Goal: Task Accomplishment & Management: Manage account settings

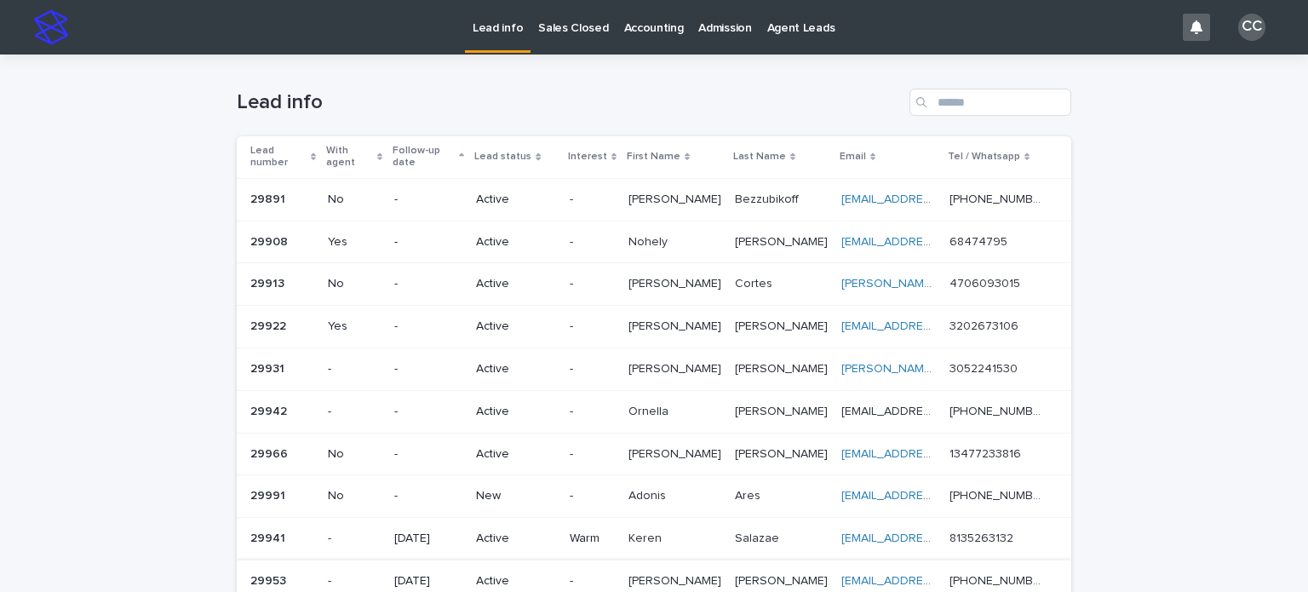
scroll to position [361, 0]
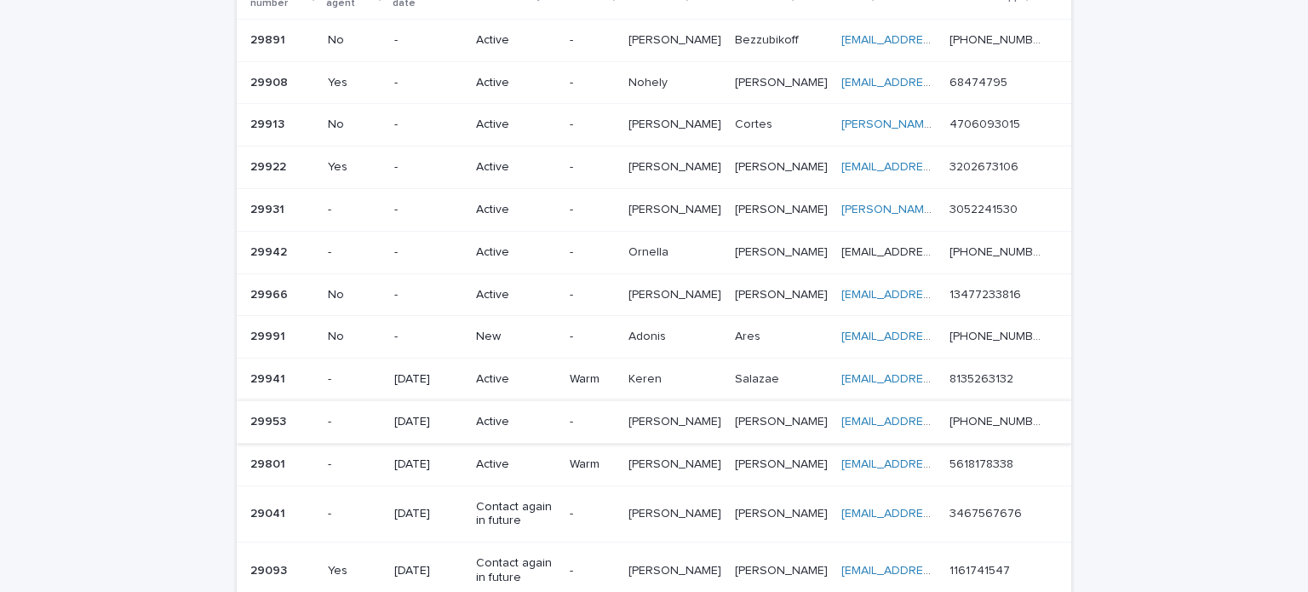
scroll to position [170, 0]
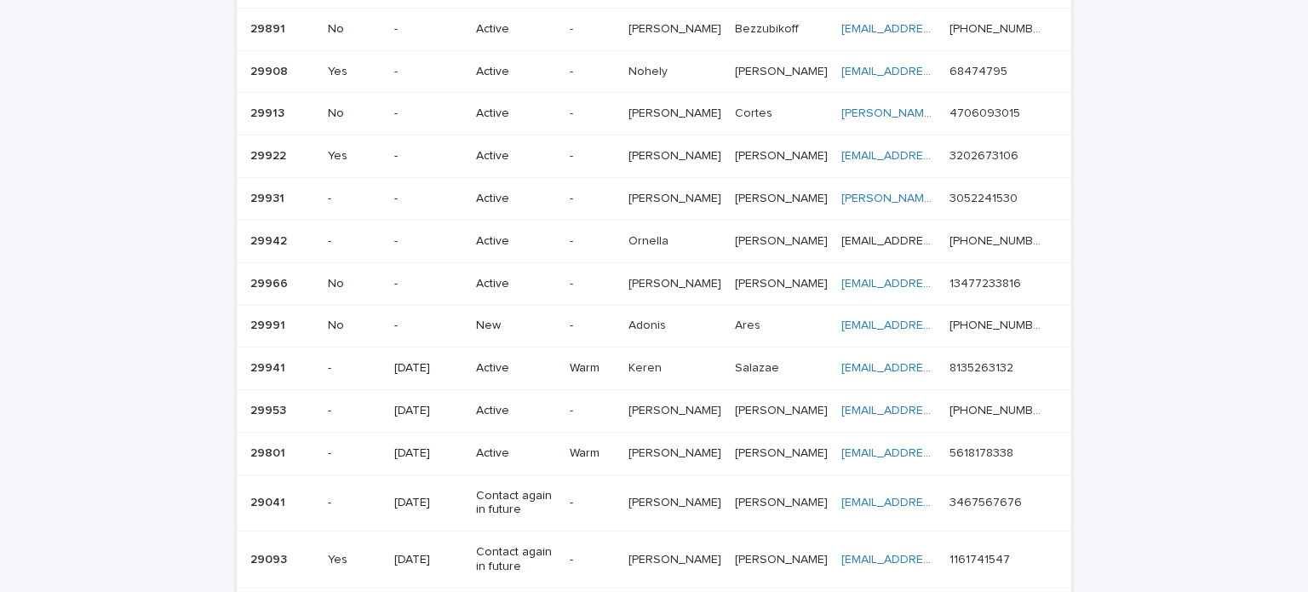
click at [495, 319] on div "New" at bounding box center [515, 326] width 79 height 28
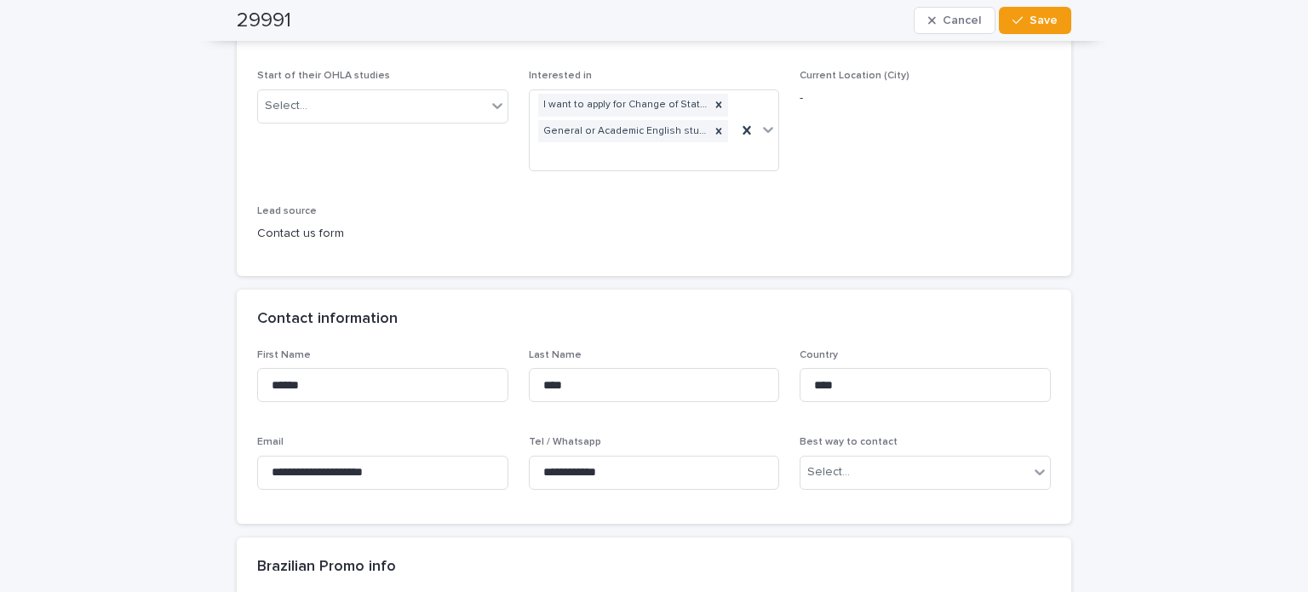
scroll to position [426, 0]
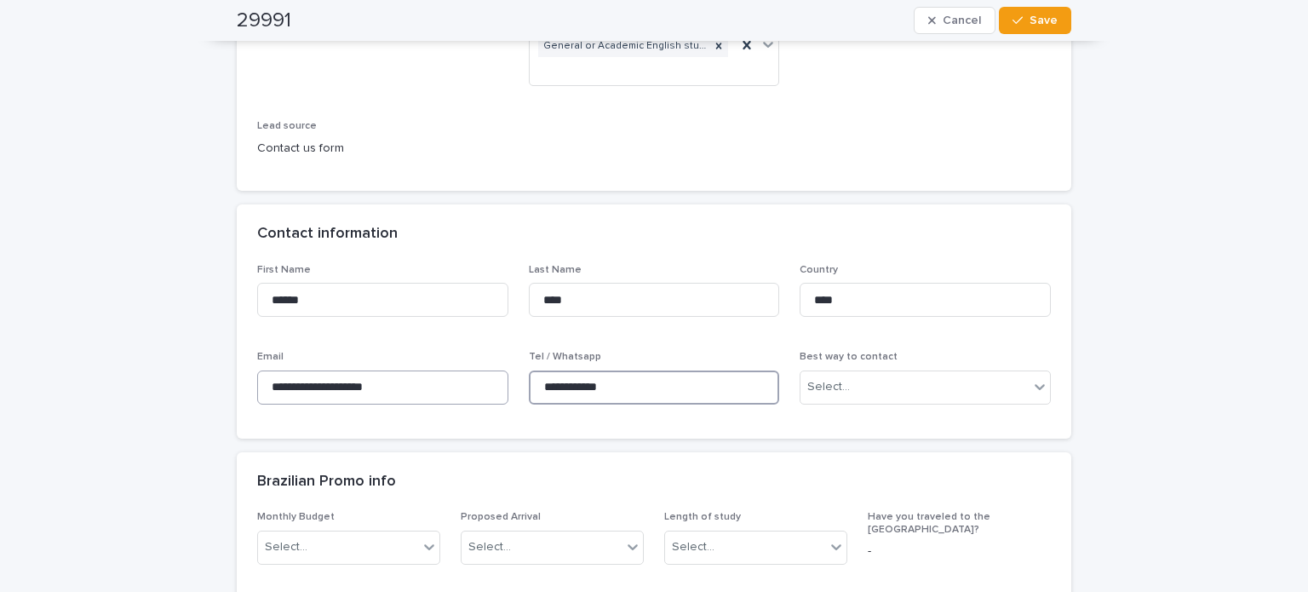
drag, startPoint x: 630, startPoint y: 388, endPoint x: 419, endPoint y: 377, distance: 211.5
click at [419, 377] on div "**********" at bounding box center [654, 341] width 794 height 154
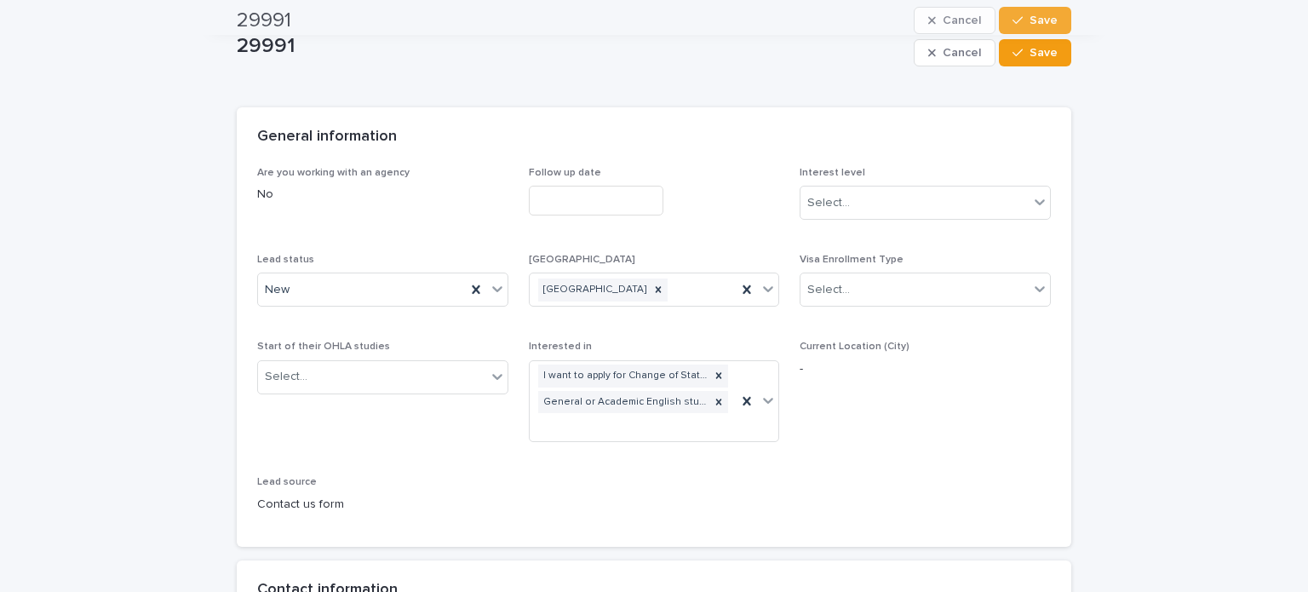
scroll to position [0, 0]
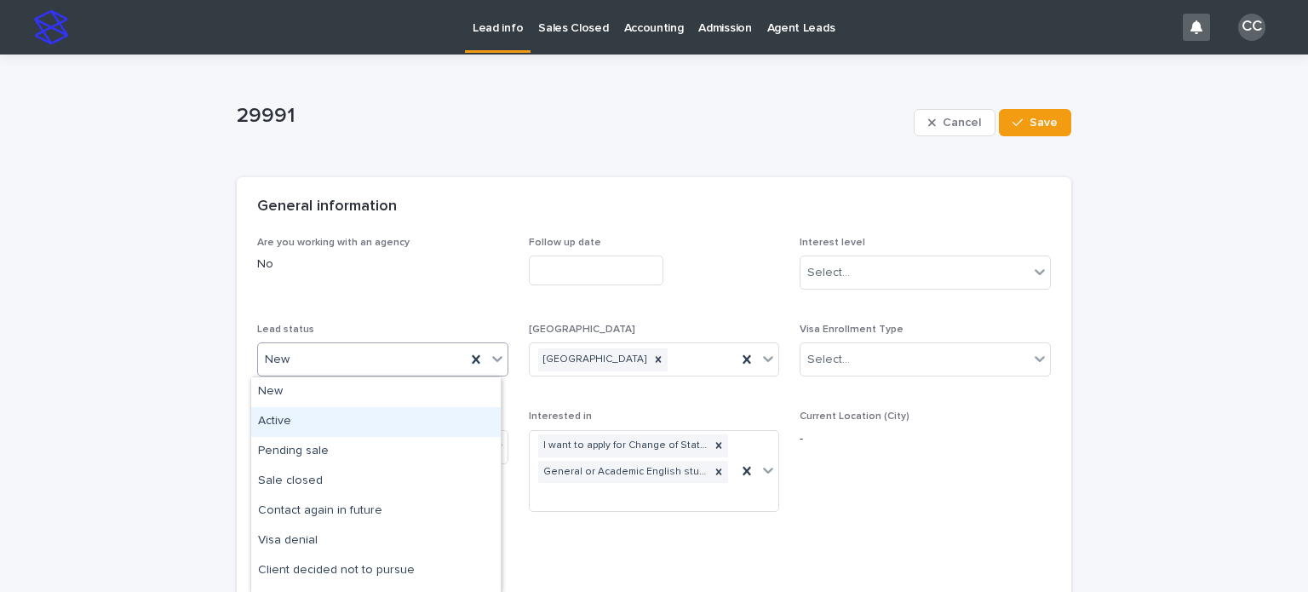
click at [289, 408] on div "Active" at bounding box center [376, 422] width 250 height 30
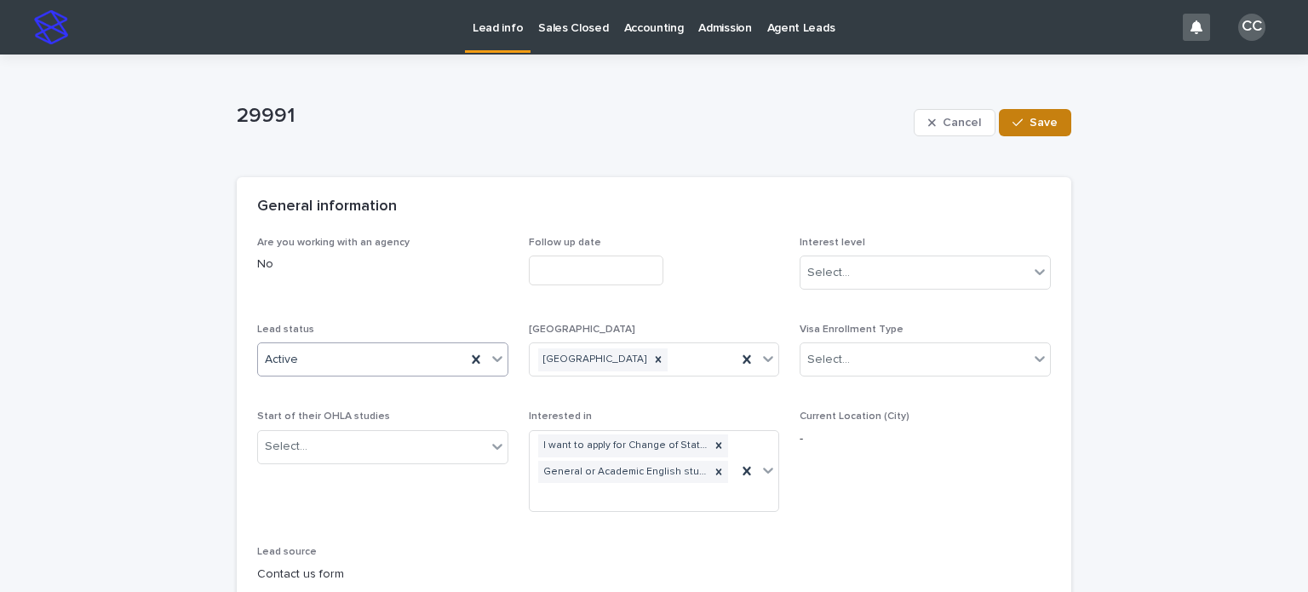
click at [1045, 121] on span "Save" at bounding box center [1044, 123] width 28 height 12
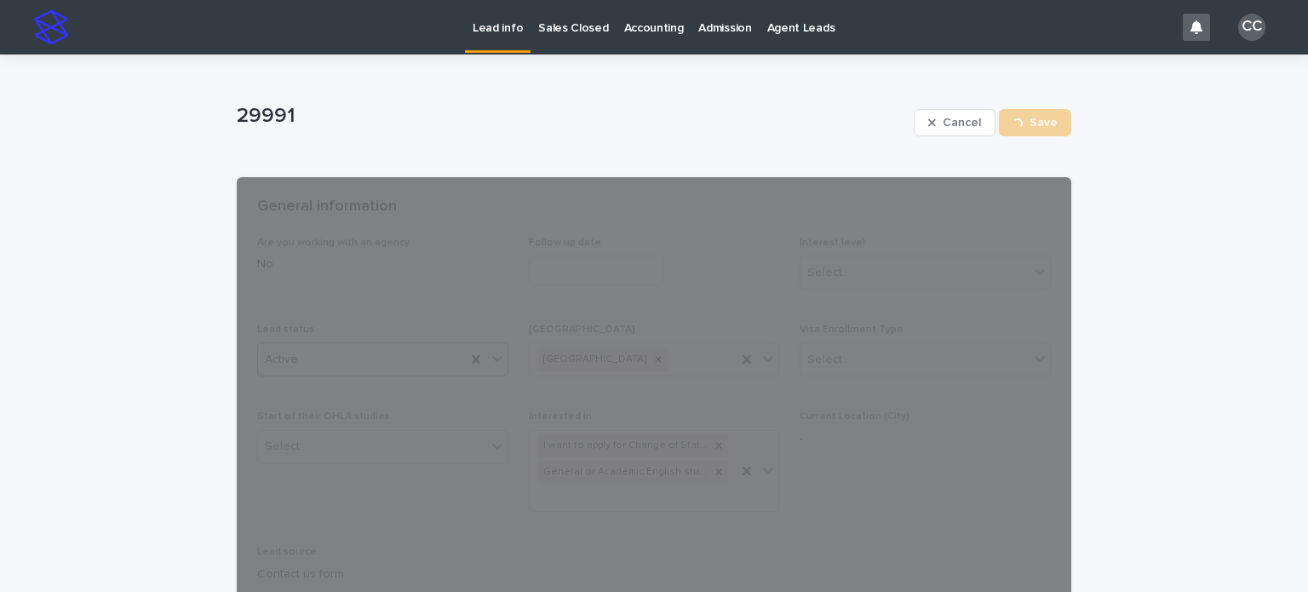
click at [491, 26] on p "Lead info" at bounding box center [498, 18] width 50 height 36
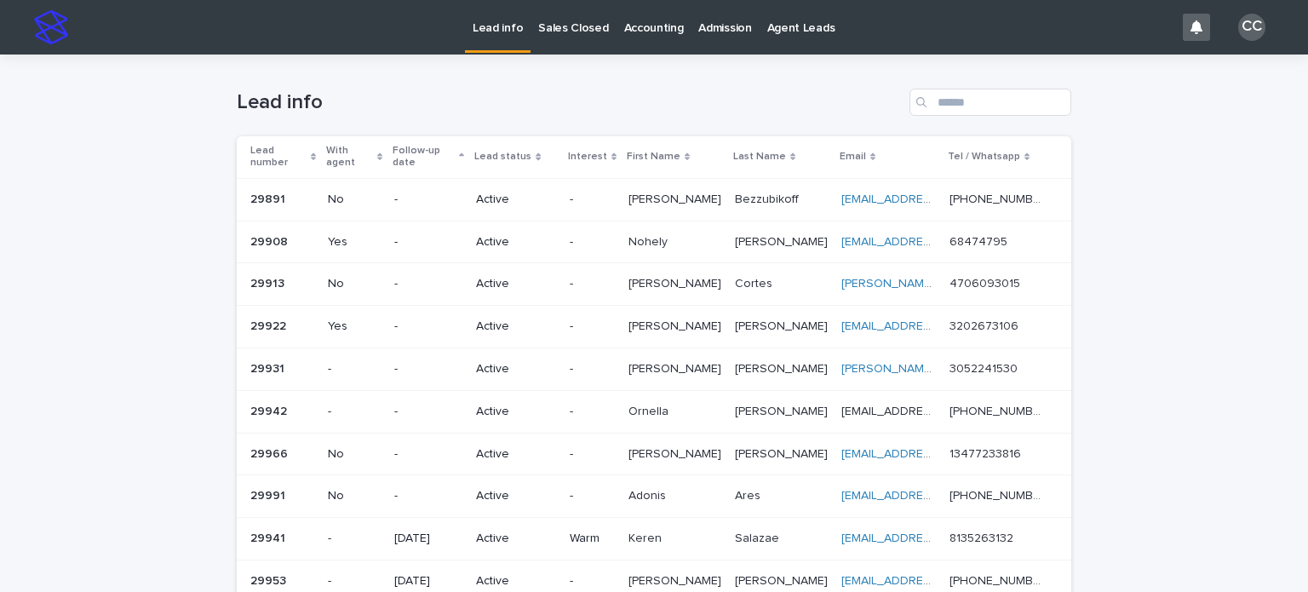
click at [468, 31] on div "Lead info" at bounding box center [498, 18] width 66 height 36
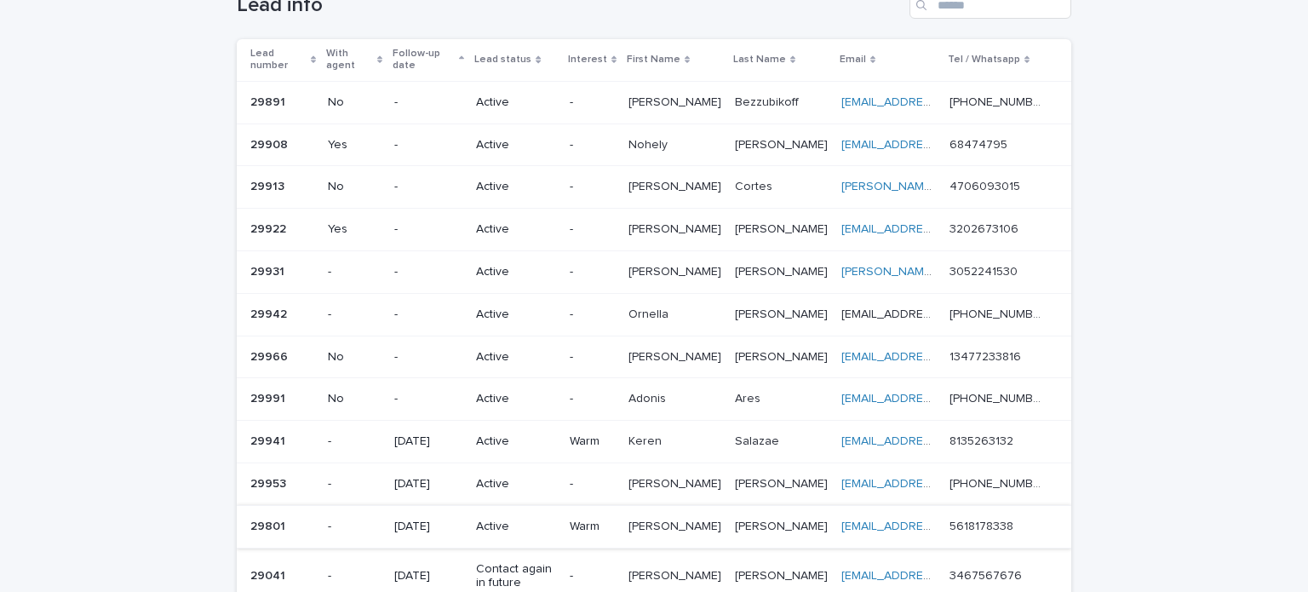
scroll to position [170, 0]
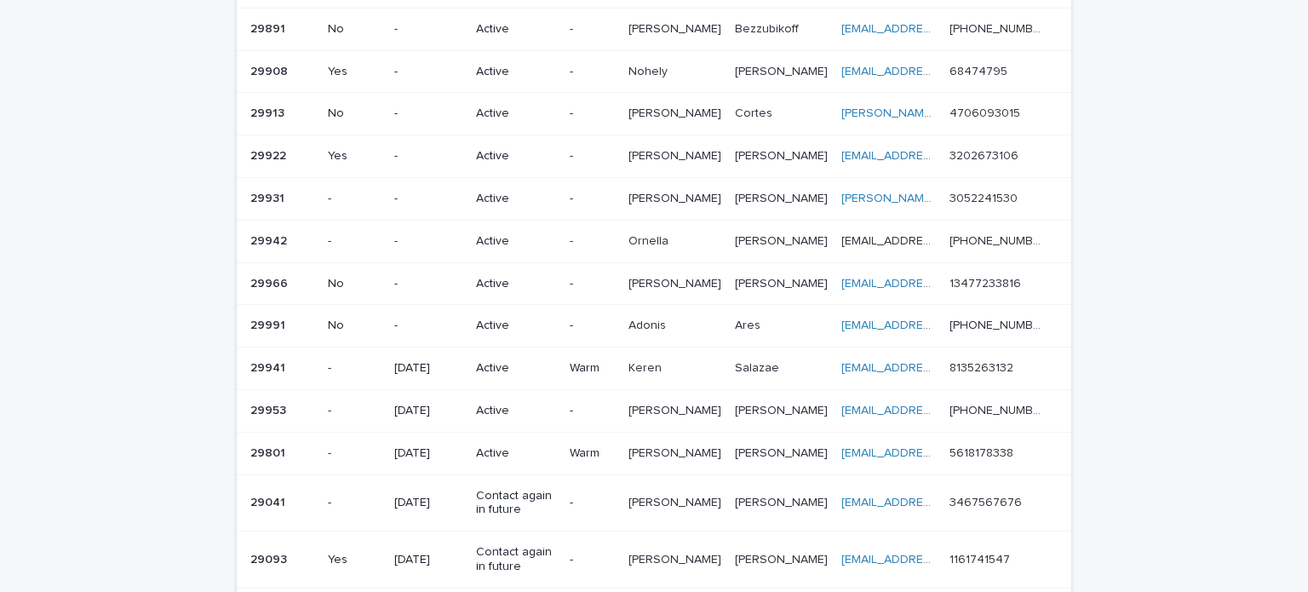
click at [532, 319] on p "Active" at bounding box center [515, 326] width 79 height 14
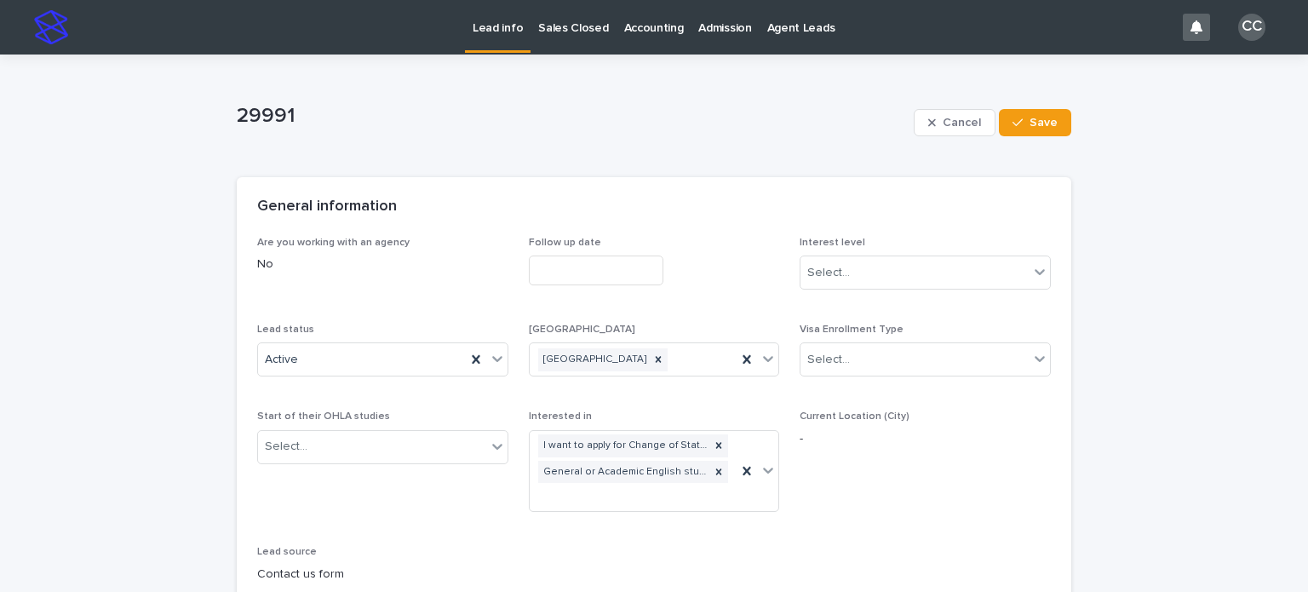
click at [561, 37] on link "Sales Closed" at bounding box center [573, 26] width 85 height 53
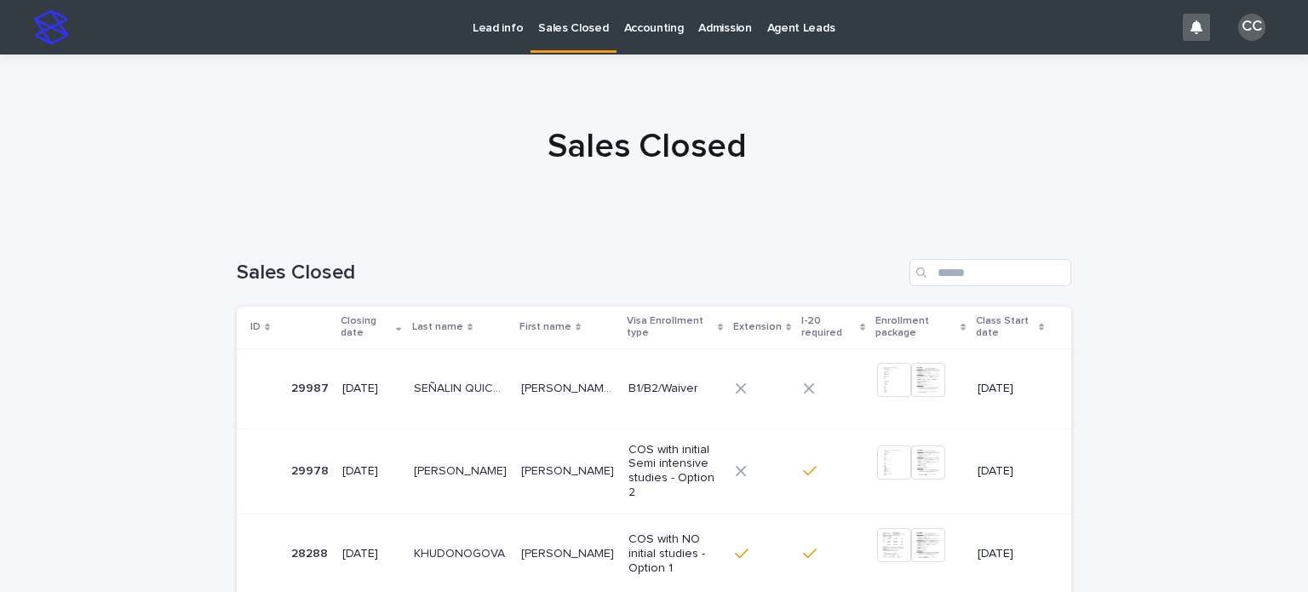
click at [507, 392] on p "SEÑALIN QUICHIMBO" at bounding box center [462, 387] width 97 height 18
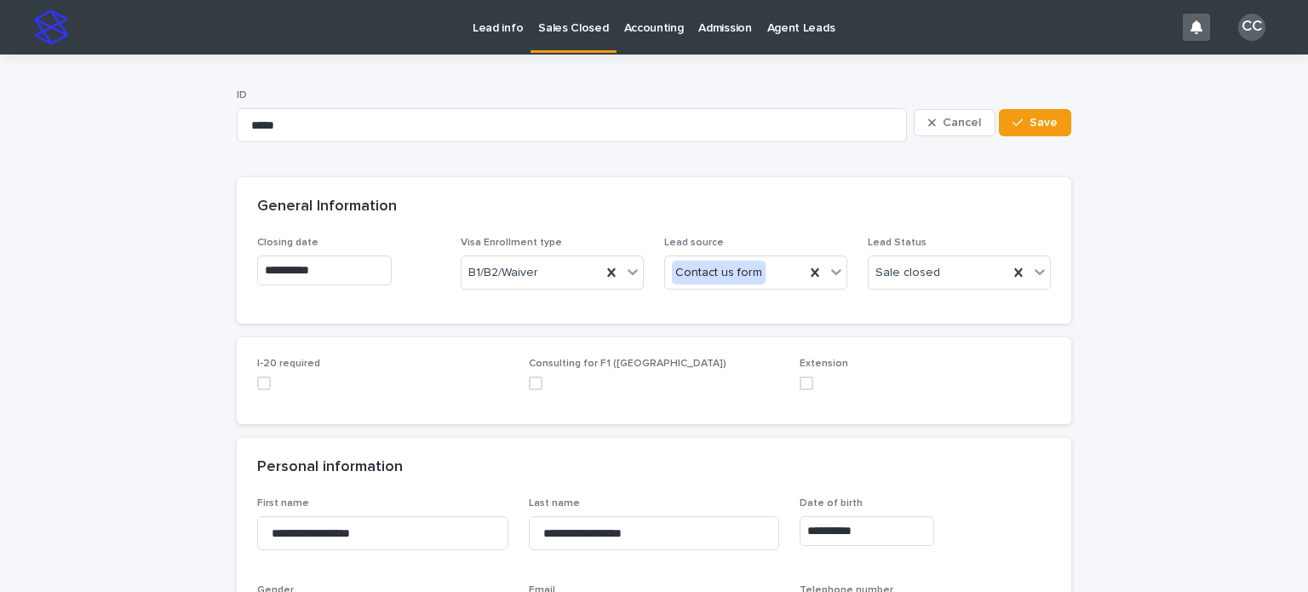
click at [511, 20] on p "Lead info" at bounding box center [498, 18] width 50 height 36
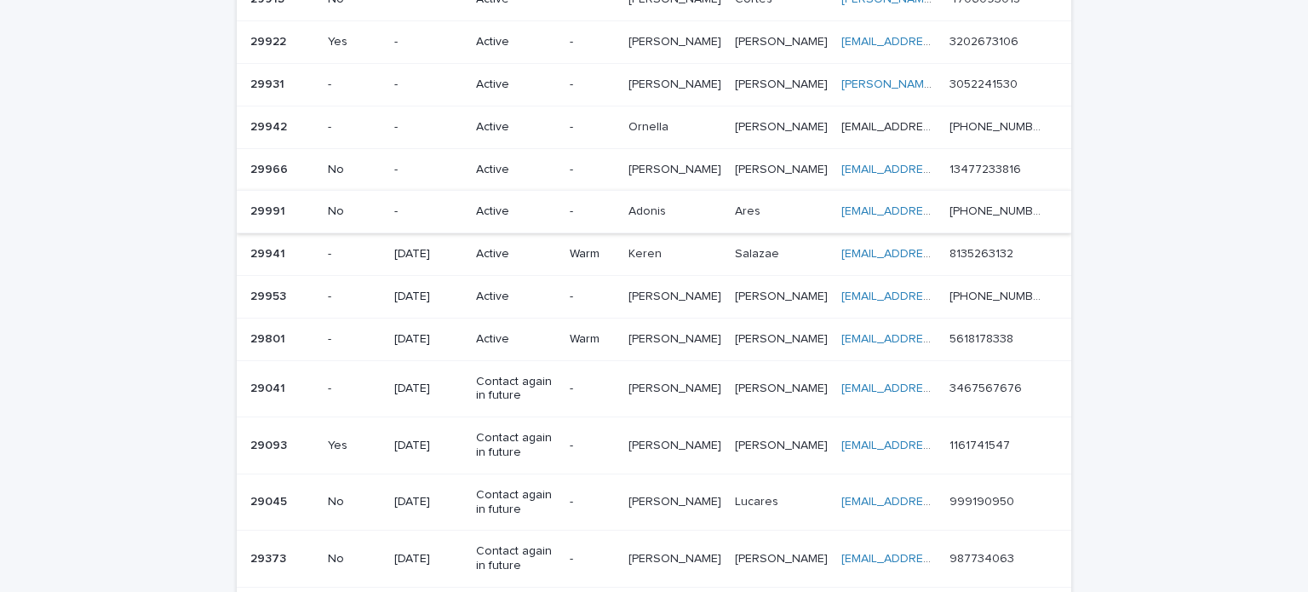
scroll to position [256, 0]
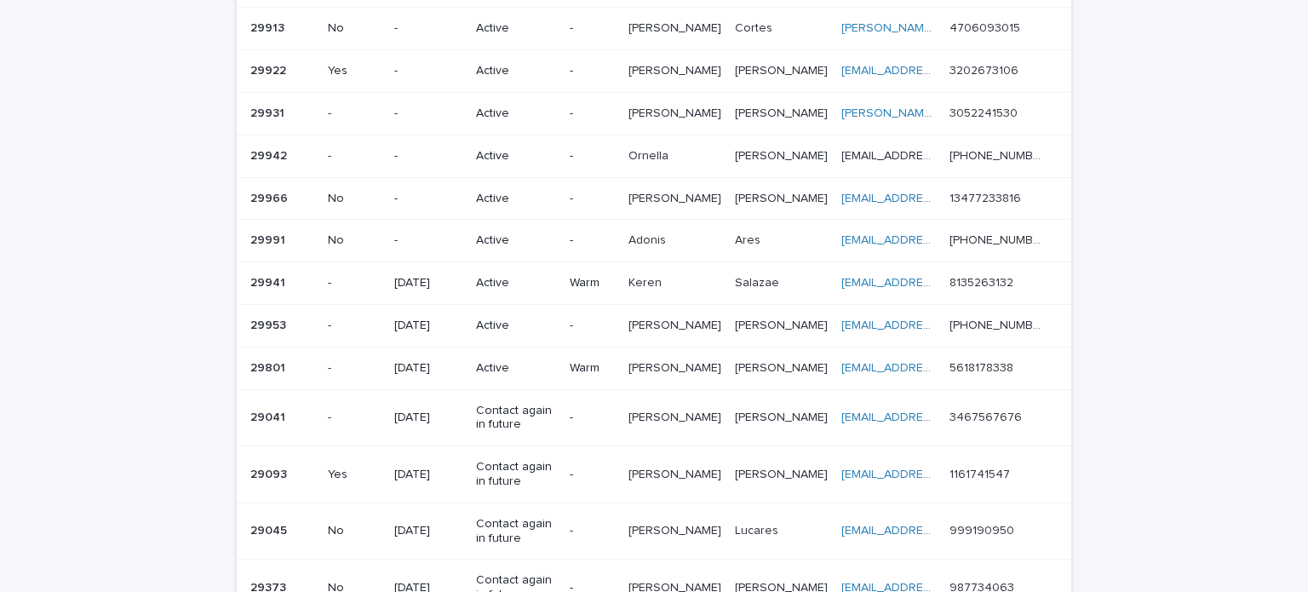
click at [555, 233] on p "Active" at bounding box center [515, 240] width 79 height 14
